Goal: Task Accomplishment & Management: Manage account settings

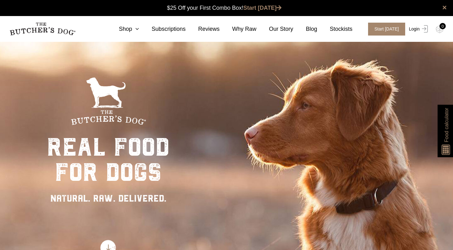
scroll to position [0, 0]
click at [421, 31] on img at bounding box center [424, 29] width 8 height 8
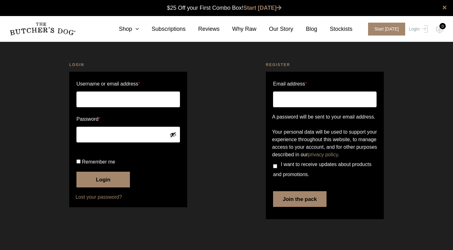
scroll to position [0, 0]
click at [141, 123] on label "Password *" at bounding box center [128, 119] width 104 height 10
click at [158, 102] on input "Username or email address *" at bounding box center [128, 100] width 104 height 16
type input "nathan@farmgatetoplate.net.au"
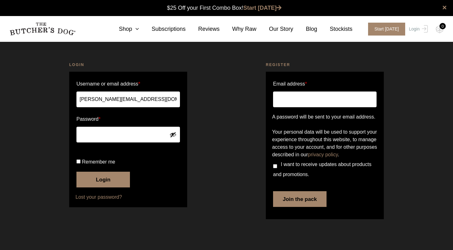
click at [106, 188] on button "Login" at bounding box center [102, 180] width 53 height 16
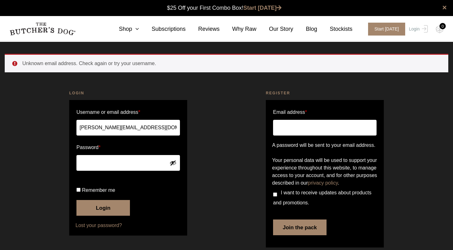
drag, startPoint x: 157, startPoint y: 127, endPoint x: 68, endPoint y: 126, distance: 89.1
click at [68, 126] on div "Login Username or email address * nathan@farmgatetoplate.net.au Password * Reme…" at bounding box center [128, 169] width 197 height 175
